Goal: Task Accomplishment & Management: Use online tool/utility

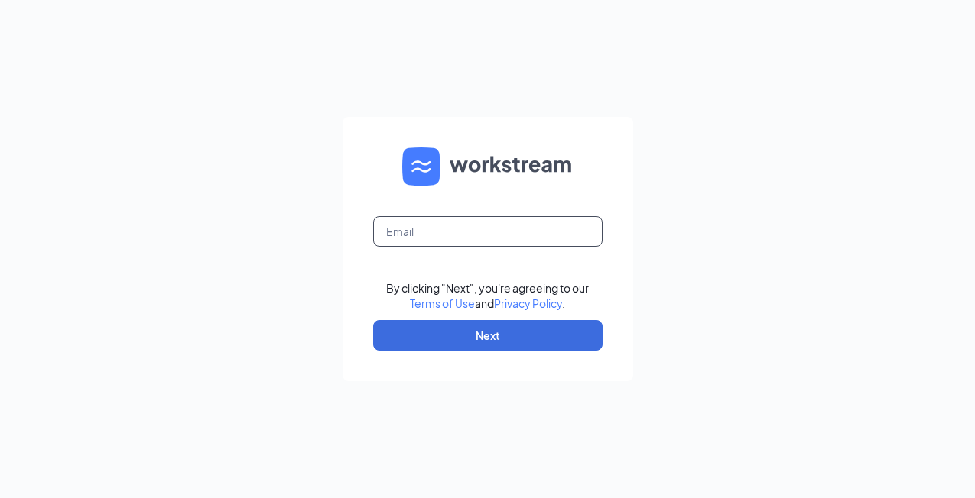
click at [442, 232] on input "text" at bounding box center [487, 231] width 229 height 31
type input "j"
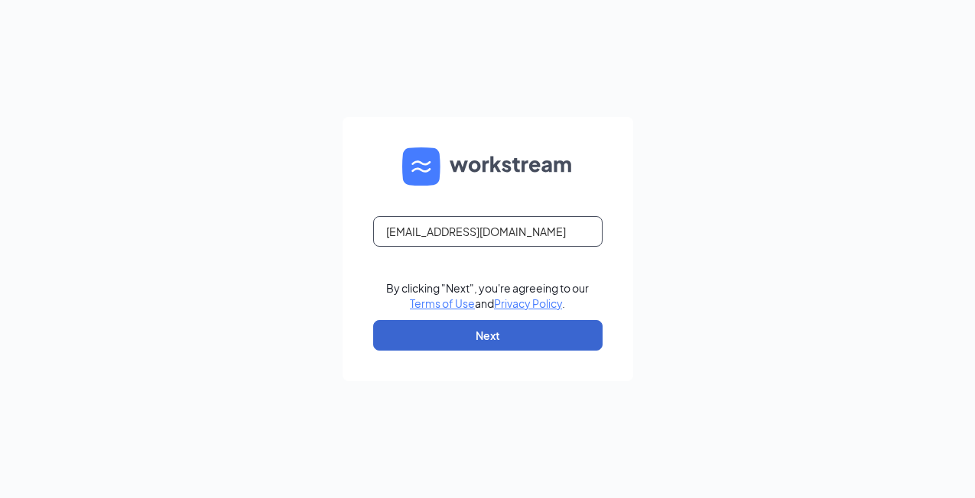
type input "[EMAIL_ADDRESS][DOMAIN_NAME]"
click at [521, 333] on button "Next" at bounding box center [487, 335] width 229 height 31
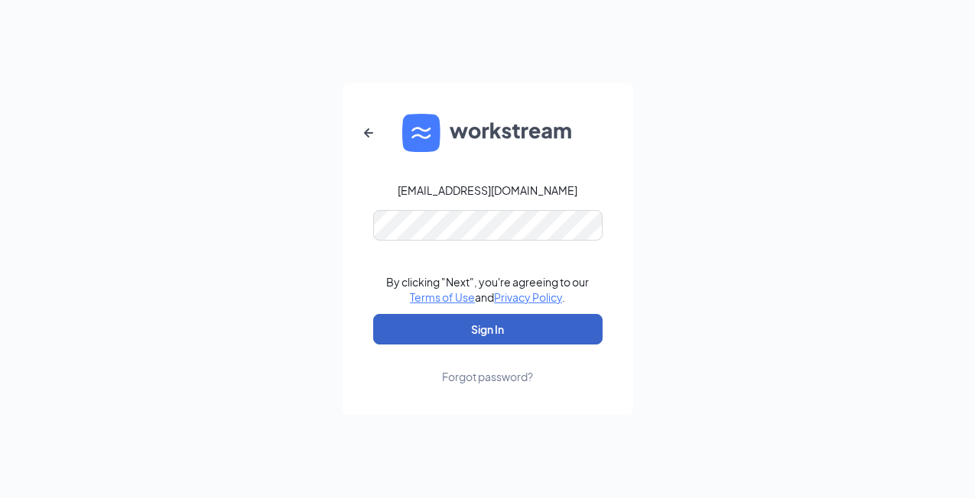
click at [505, 336] on button "Sign In" at bounding box center [487, 329] width 229 height 31
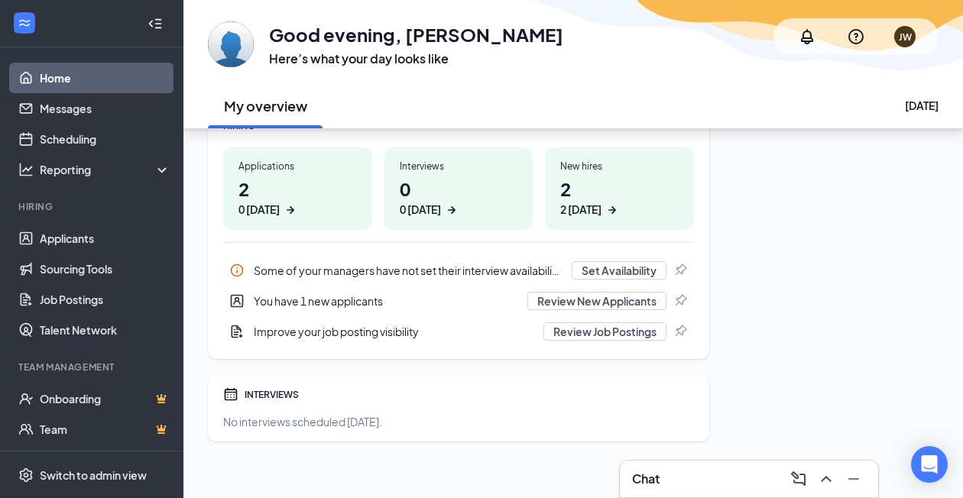
scroll to position [234, 0]
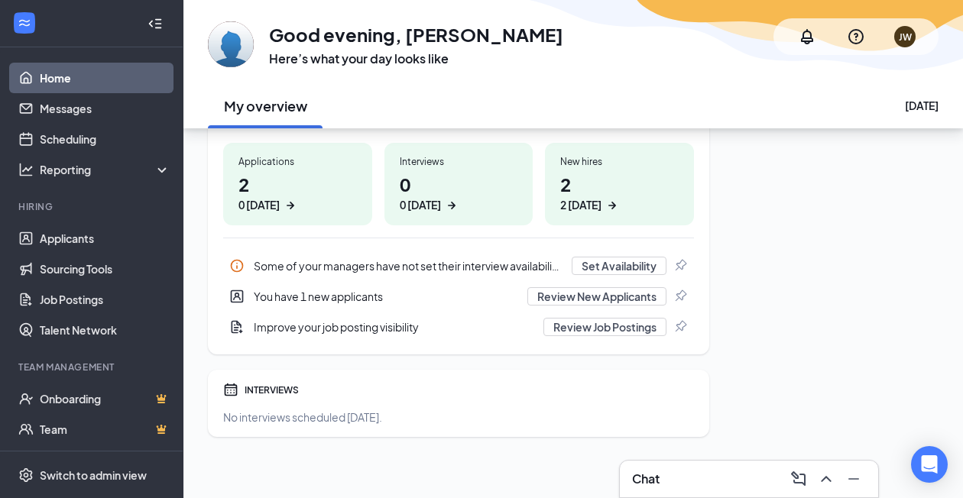
click at [769, 472] on div "Chat" at bounding box center [749, 479] width 234 height 24
